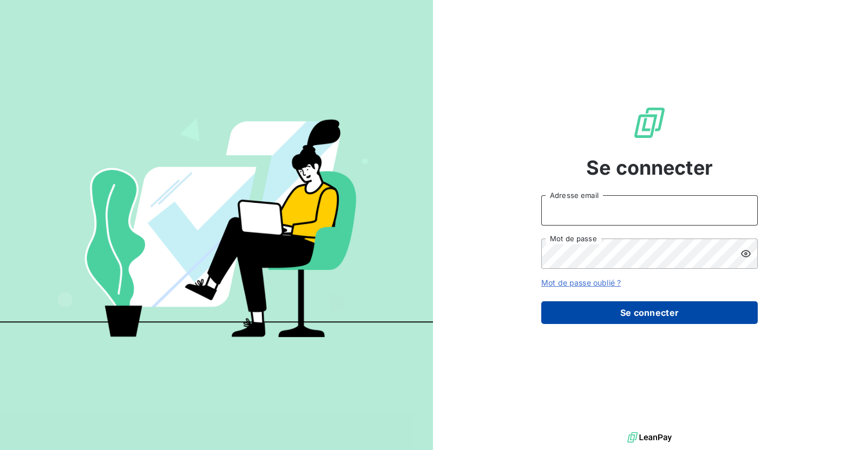
type input "[PERSON_NAME][EMAIL_ADDRESS][DOMAIN_NAME]"
click at [640, 309] on button "Se connecter" at bounding box center [649, 312] width 216 height 23
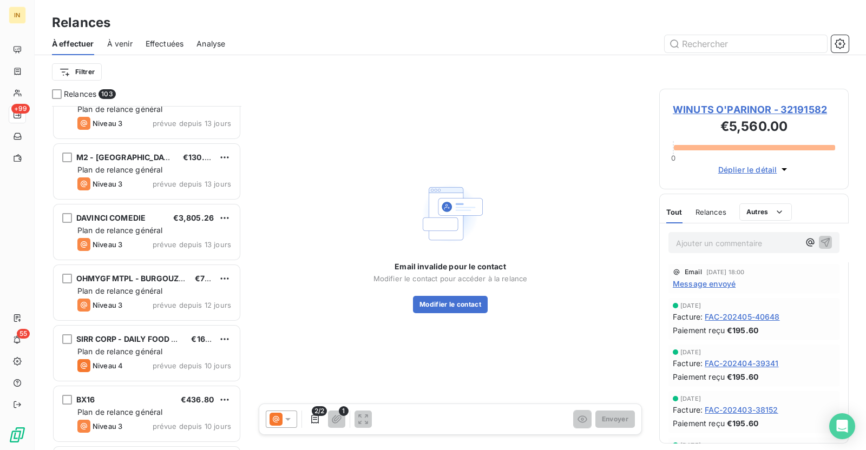
scroll to position [5898, 0]
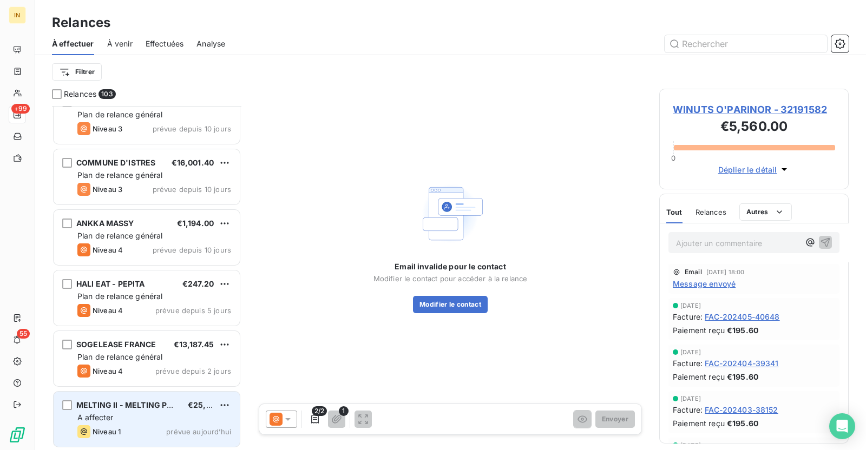
click at [162, 397] on div "MELTING II - MELTING POT CORBEIL ESSONNES €25,092.96 A affecter Niveau 1 prévue…" at bounding box center [147, 419] width 186 height 55
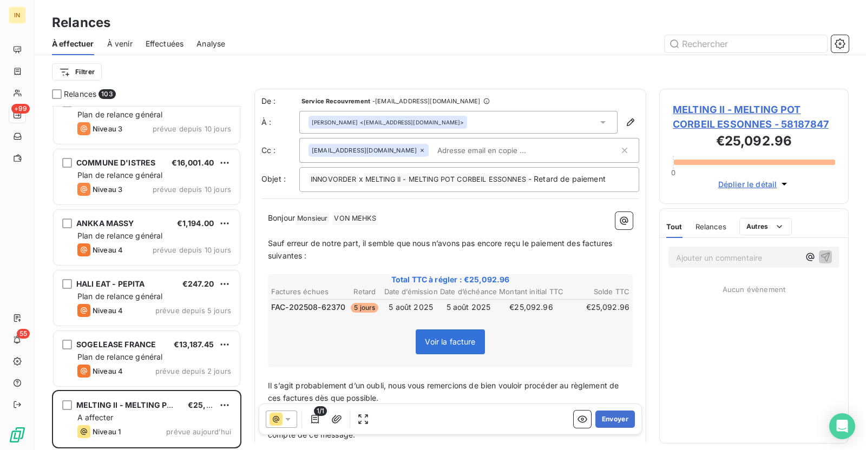
scroll to position [333, 179]
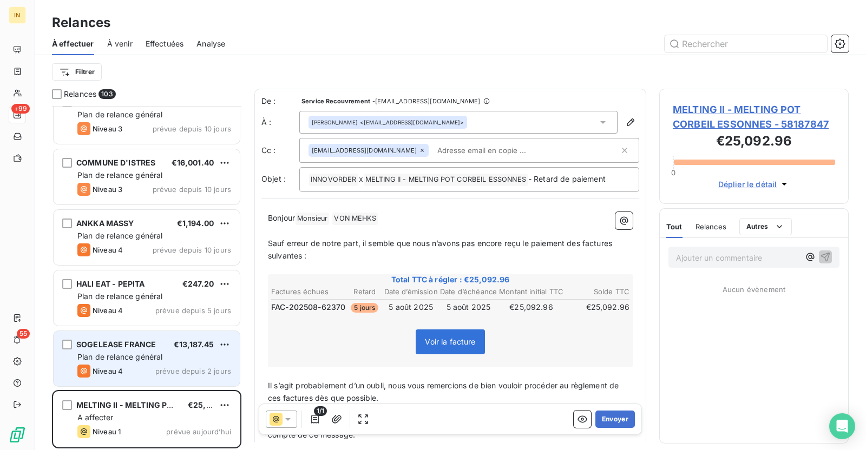
click at [162, 347] on div "SOGELEASE FRANCE €13,187.45" at bounding box center [154, 345] width 154 height 10
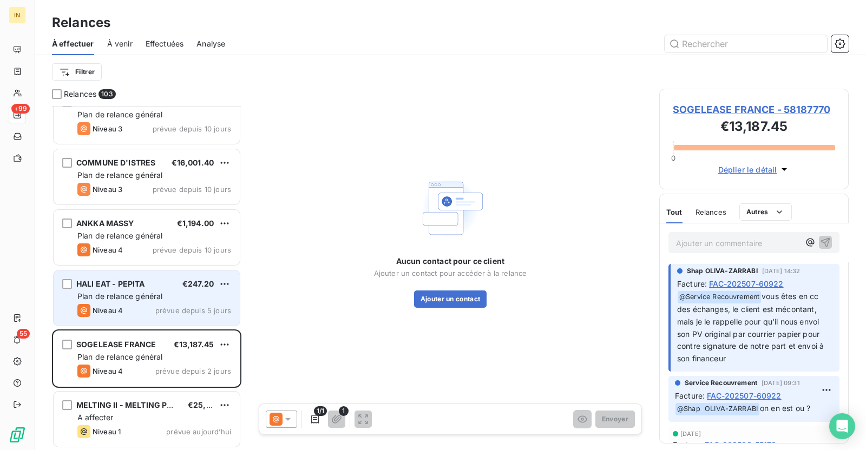
click at [141, 298] on span "Plan de relance général" at bounding box center [119, 296] width 85 height 9
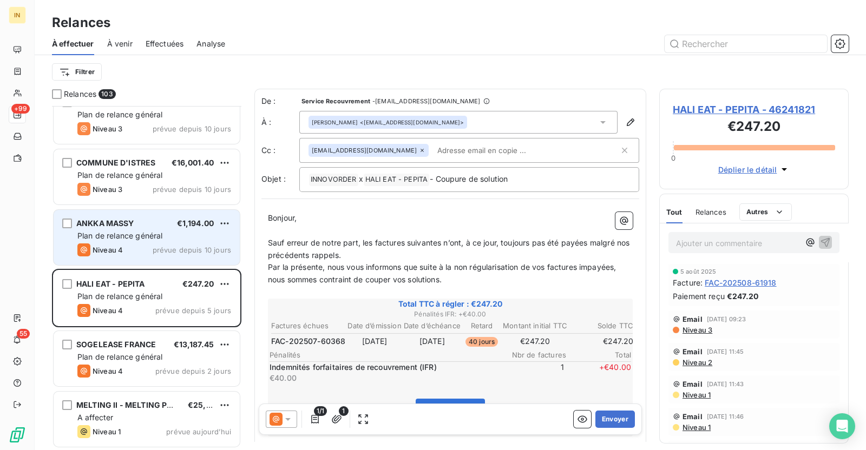
click at [175, 251] on span "prévue depuis 10 jours" at bounding box center [192, 250] width 78 height 9
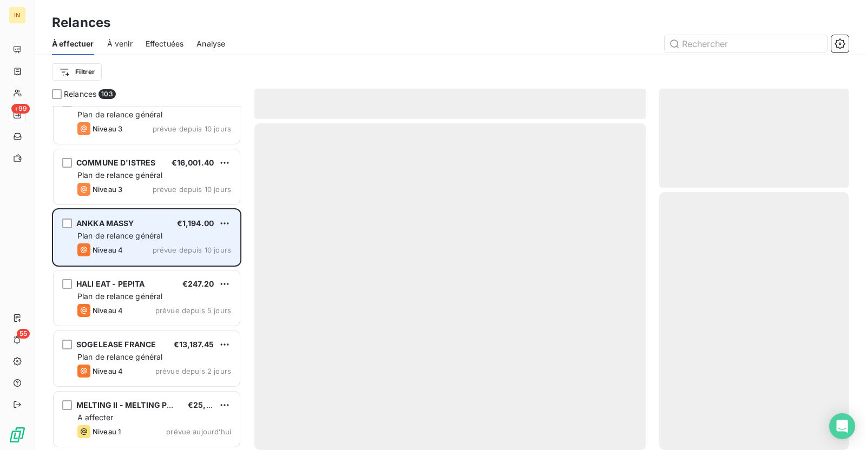
scroll to position [5826, 0]
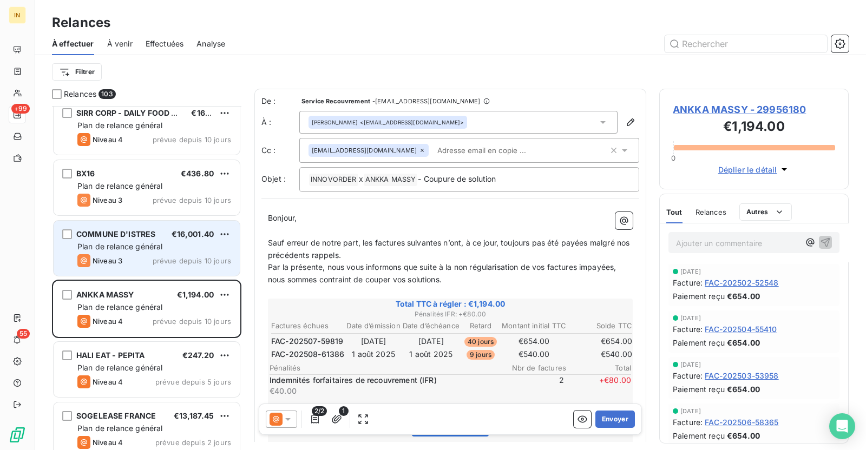
click at [152, 247] on span "Plan de relance général" at bounding box center [119, 246] width 85 height 9
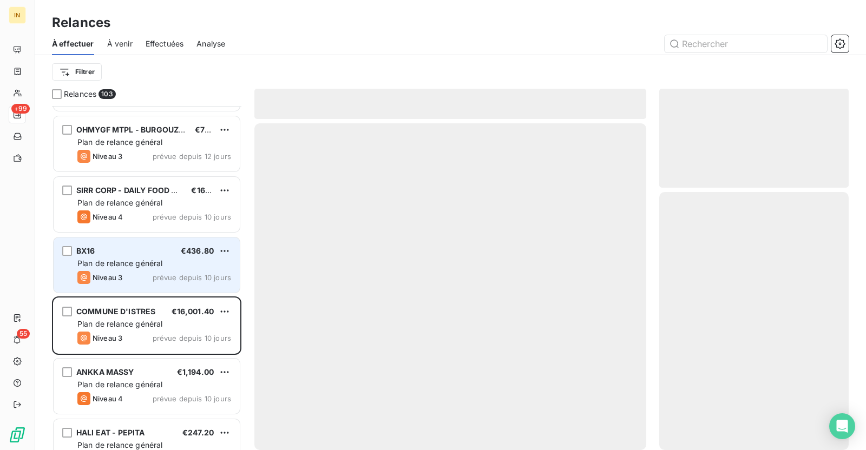
scroll to position [5713, 0]
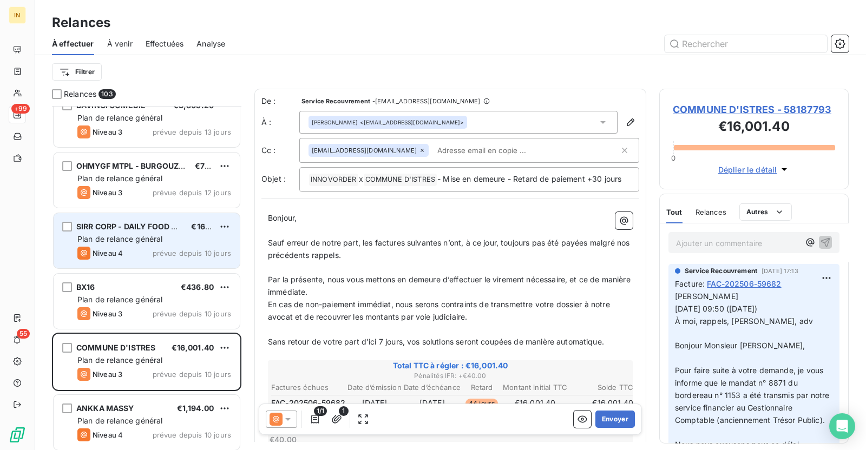
click at [157, 243] on div "Plan de relance général" at bounding box center [154, 239] width 154 height 11
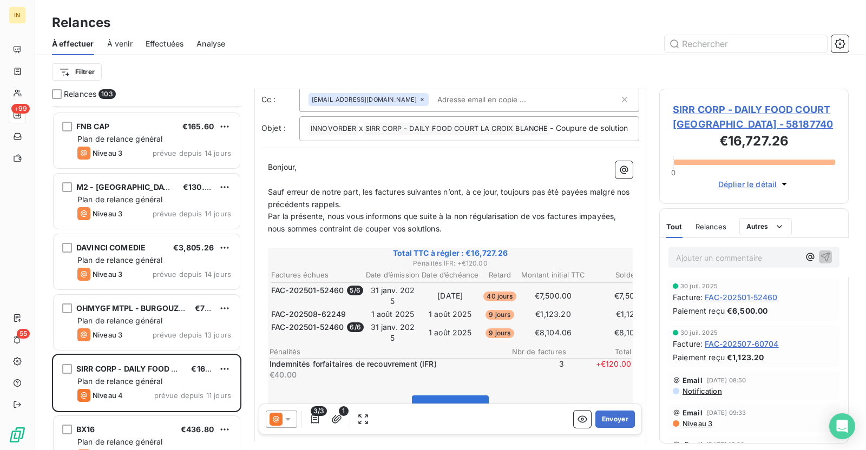
scroll to position [5569, 0]
click at [147, 333] on div "Niveau 3 prévue depuis 13 jours" at bounding box center [154, 336] width 154 height 13
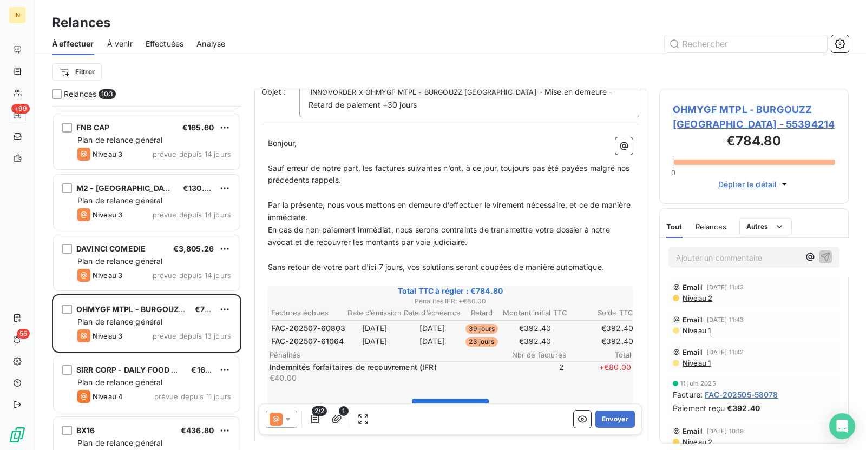
scroll to position [74, 0]
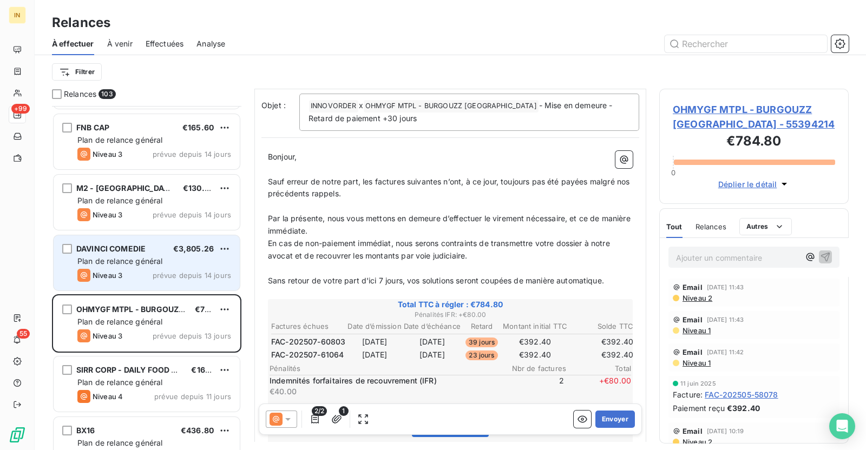
click at [175, 277] on span "prévue depuis 14 jours" at bounding box center [192, 275] width 78 height 9
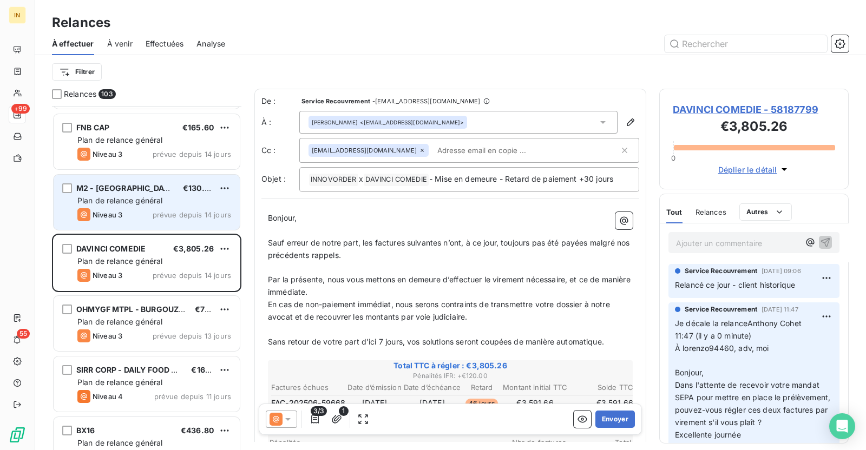
click at [157, 205] on div "Plan de relance général" at bounding box center [154, 200] width 154 height 11
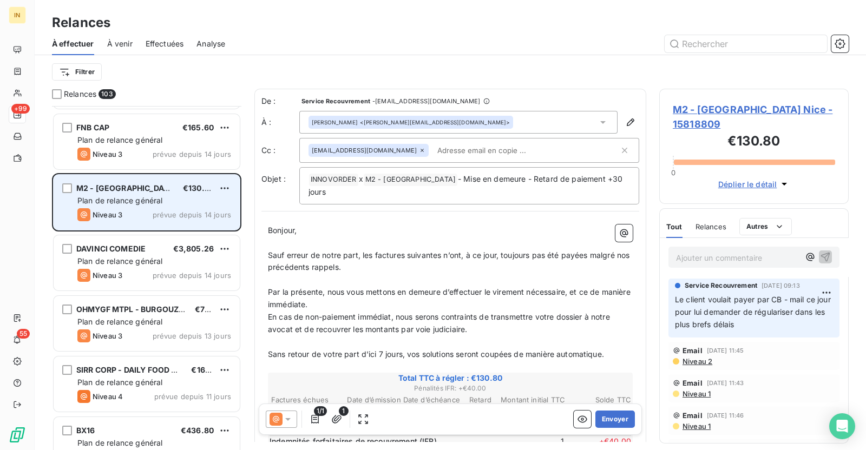
scroll to position [5481, 0]
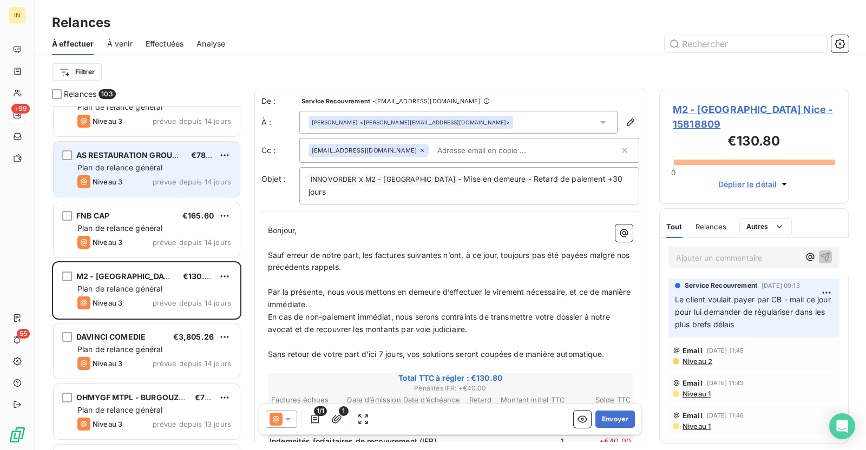
click at [148, 164] on span "Plan de relance général" at bounding box center [119, 167] width 85 height 9
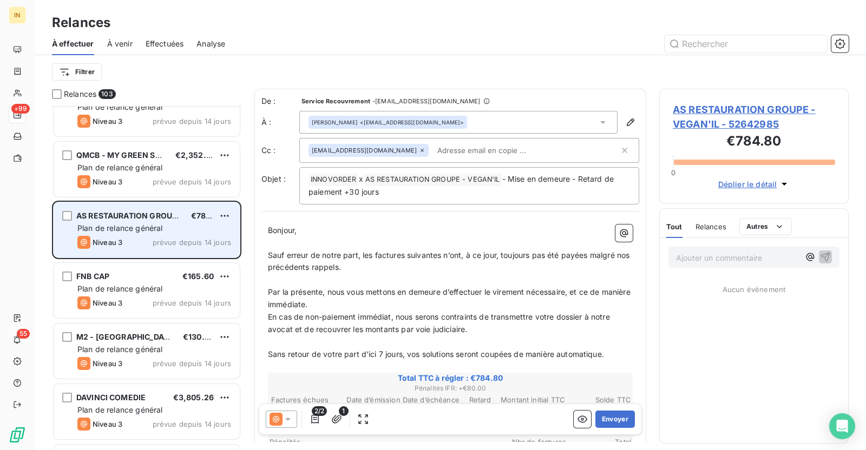
scroll to position [5383, 0]
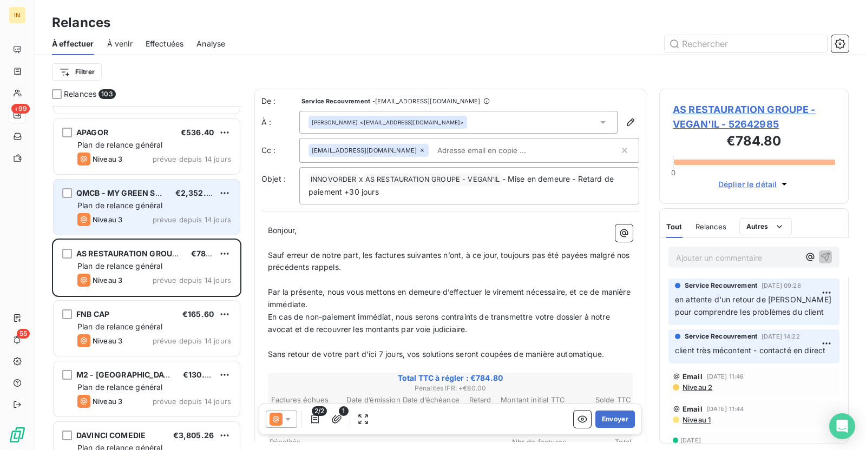
click at [135, 216] on div "Niveau 3 prévue depuis 14 jours" at bounding box center [154, 219] width 154 height 13
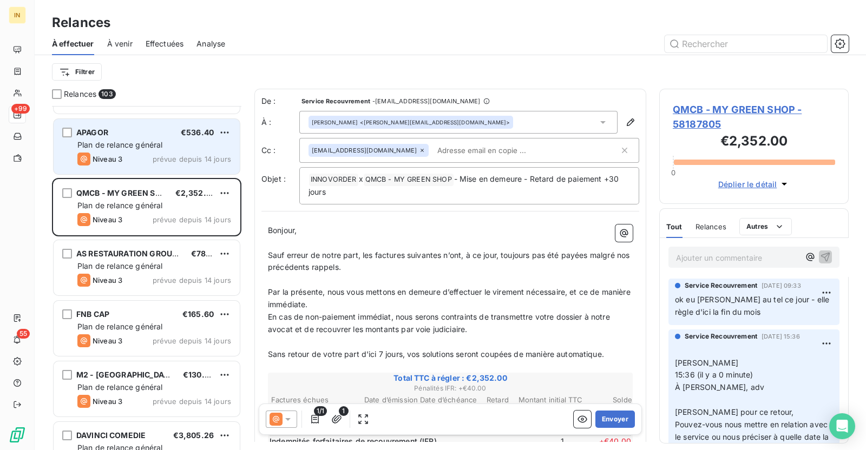
click at [144, 161] on div "Niveau 3 prévue depuis 14 jours" at bounding box center [154, 159] width 154 height 13
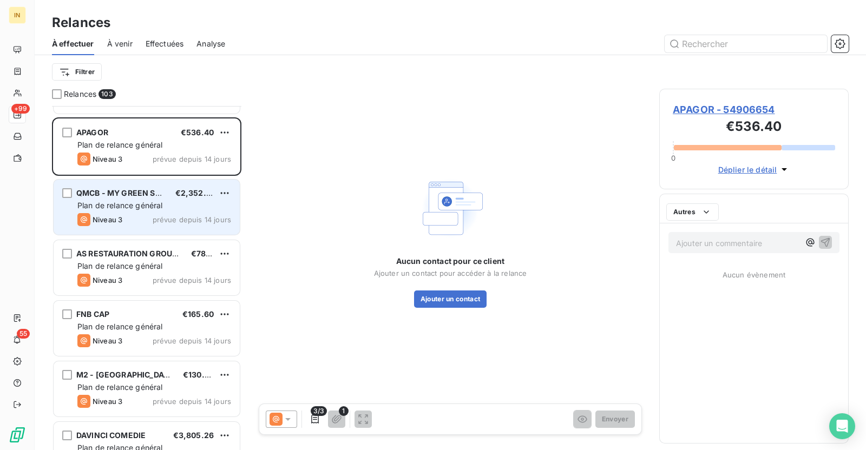
click at [132, 234] on div "QMCB - MY GREEN SHOP €2,352.00 Plan de relance général Niveau 3 prévue depuis 1…" at bounding box center [147, 207] width 186 height 55
